Goal: Task Accomplishment & Management: Check status

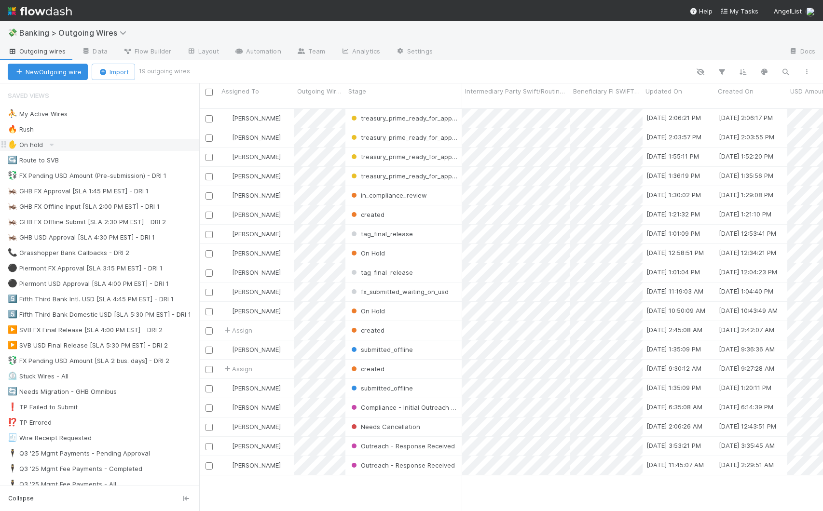
scroll to position [404, 616]
click at [180, 240] on div "🦗 GHB USD Approval [SLA 4:30 PM EST] - DRI 1 4" at bounding box center [103, 238] width 191 height 12
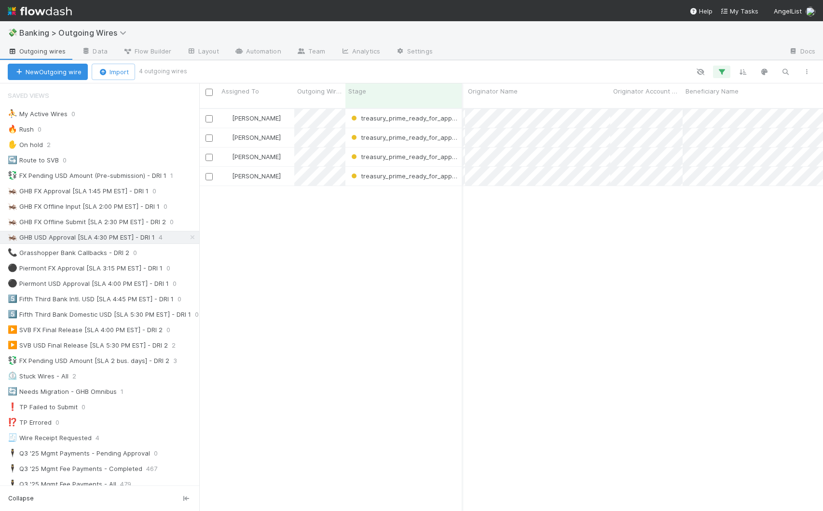
scroll to position [0, 466]
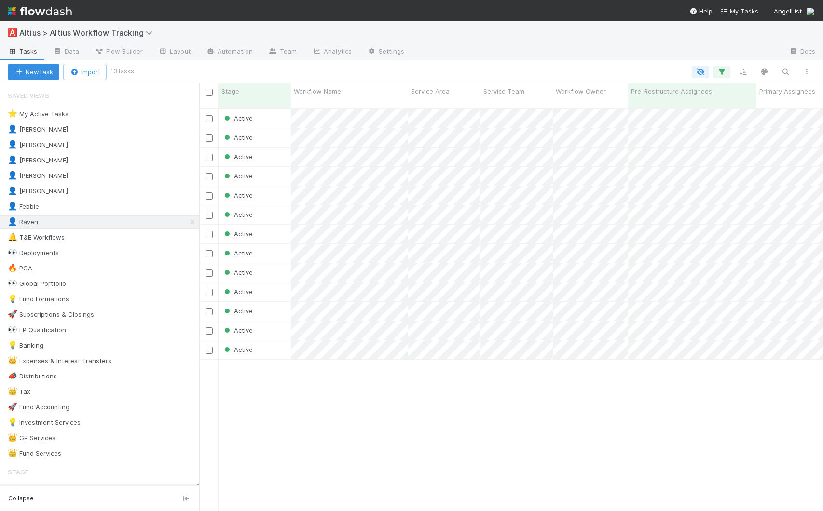
scroll to position [404, 616]
click at [75, 220] on div "👤 Raven 13" at bounding box center [103, 222] width 191 height 12
click at [80, 206] on div "👤 Febbie 10" at bounding box center [103, 207] width 191 height 12
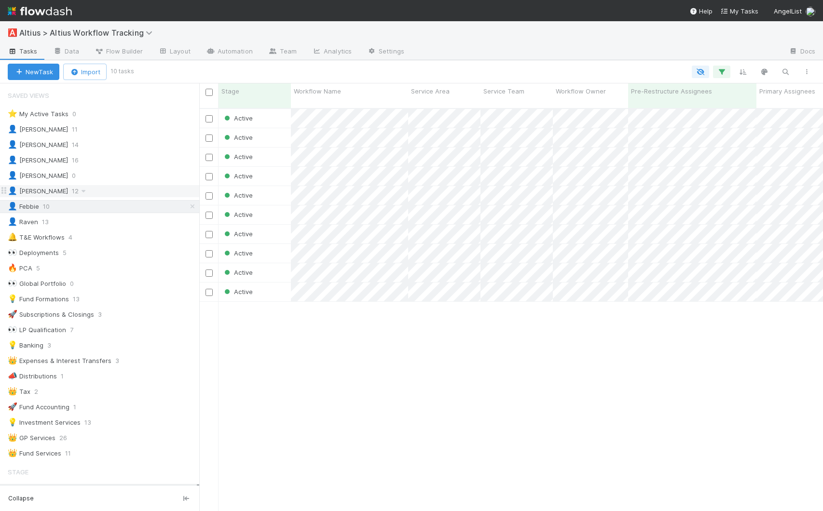
scroll to position [404, 616]
click at [79, 188] on div "👤 Meg 12" at bounding box center [103, 191] width 191 height 12
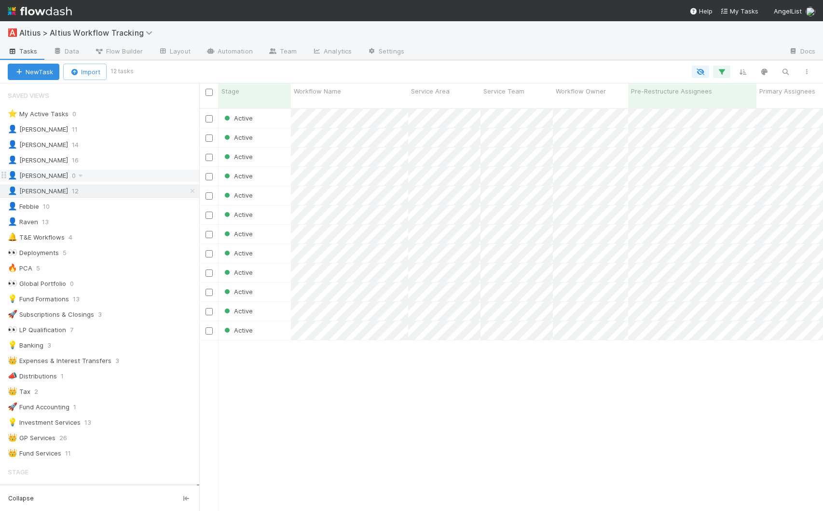
scroll to position [404, 616]
click at [81, 161] on div "👤 [PERSON_NAME] 16" at bounding box center [103, 160] width 191 height 12
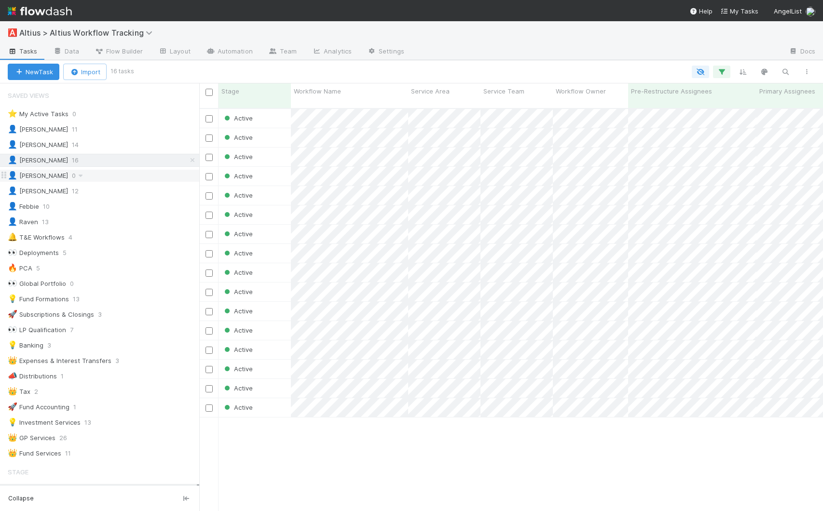
click at [81, 176] on div "👤 [PERSON_NAME] 0" at bounding box center [103, 176] width 191 height 12
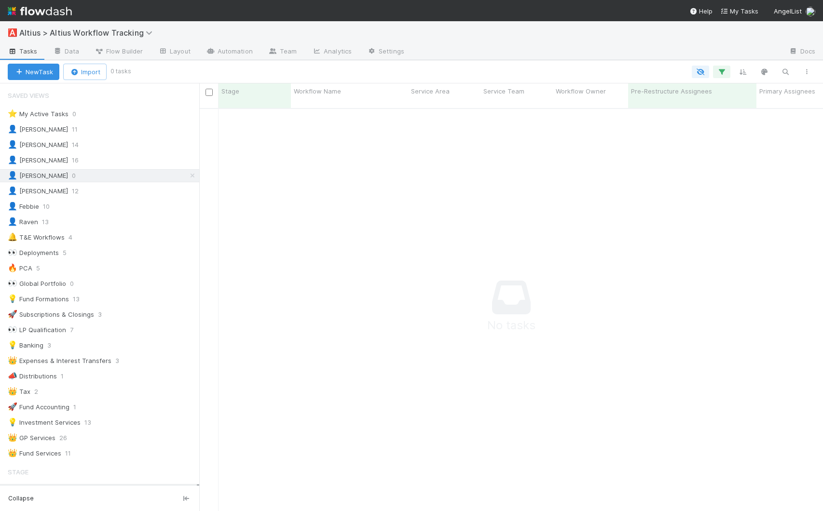
scroll to position [396, 616]
click at [83, 125] on div "👤 [PERSON_NAME] 11" at bounding box center [103, 129] width 191 height 12
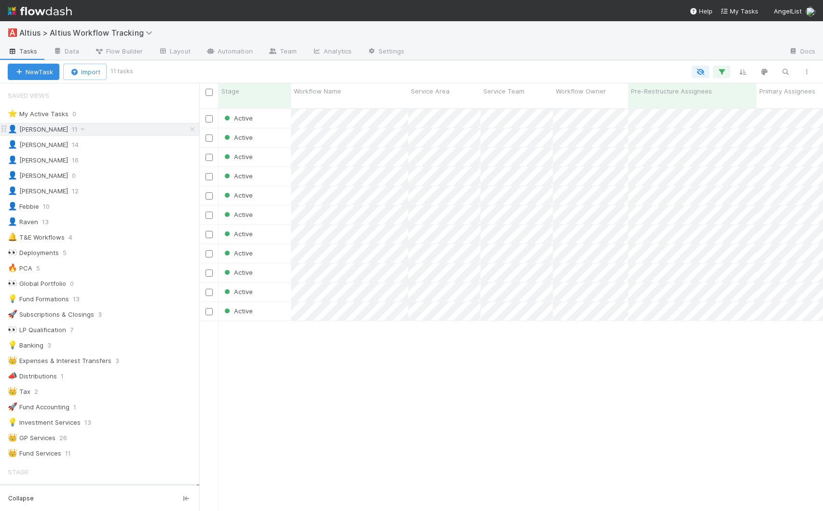
scroll to position [404, 616]
click at [77, 223] on div "👤 Raven 13" at bounding box center [103, 222] width 191 height 12
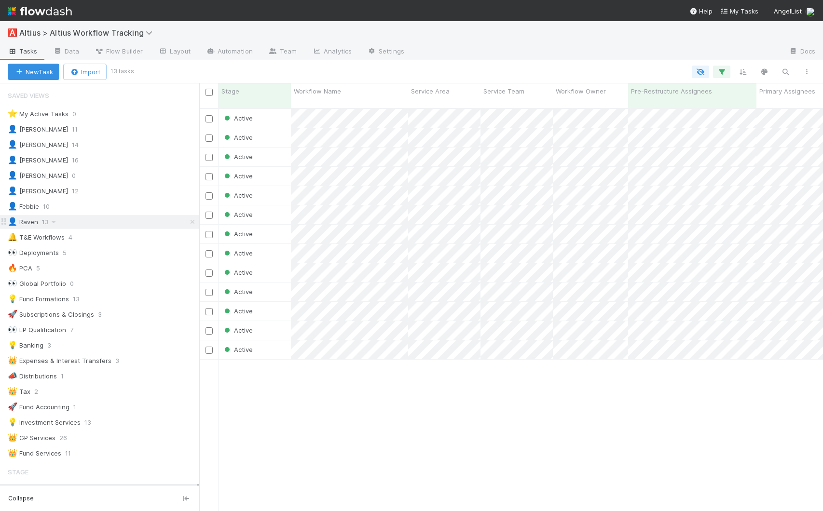
scroll to position [404, 616]
